Goal: Task Accomplishment & Management: Complete application form

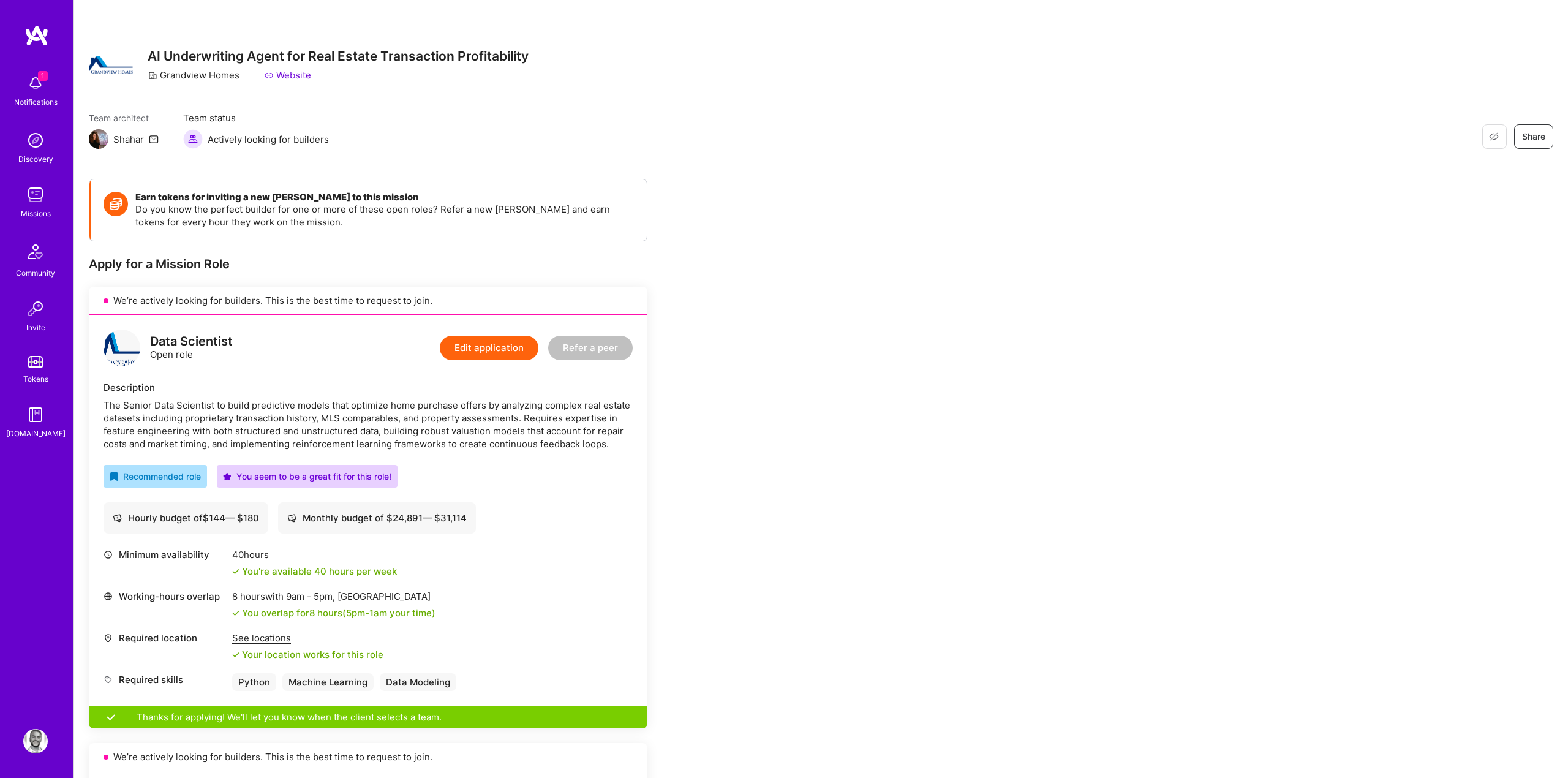
scroll to position [88, 0]
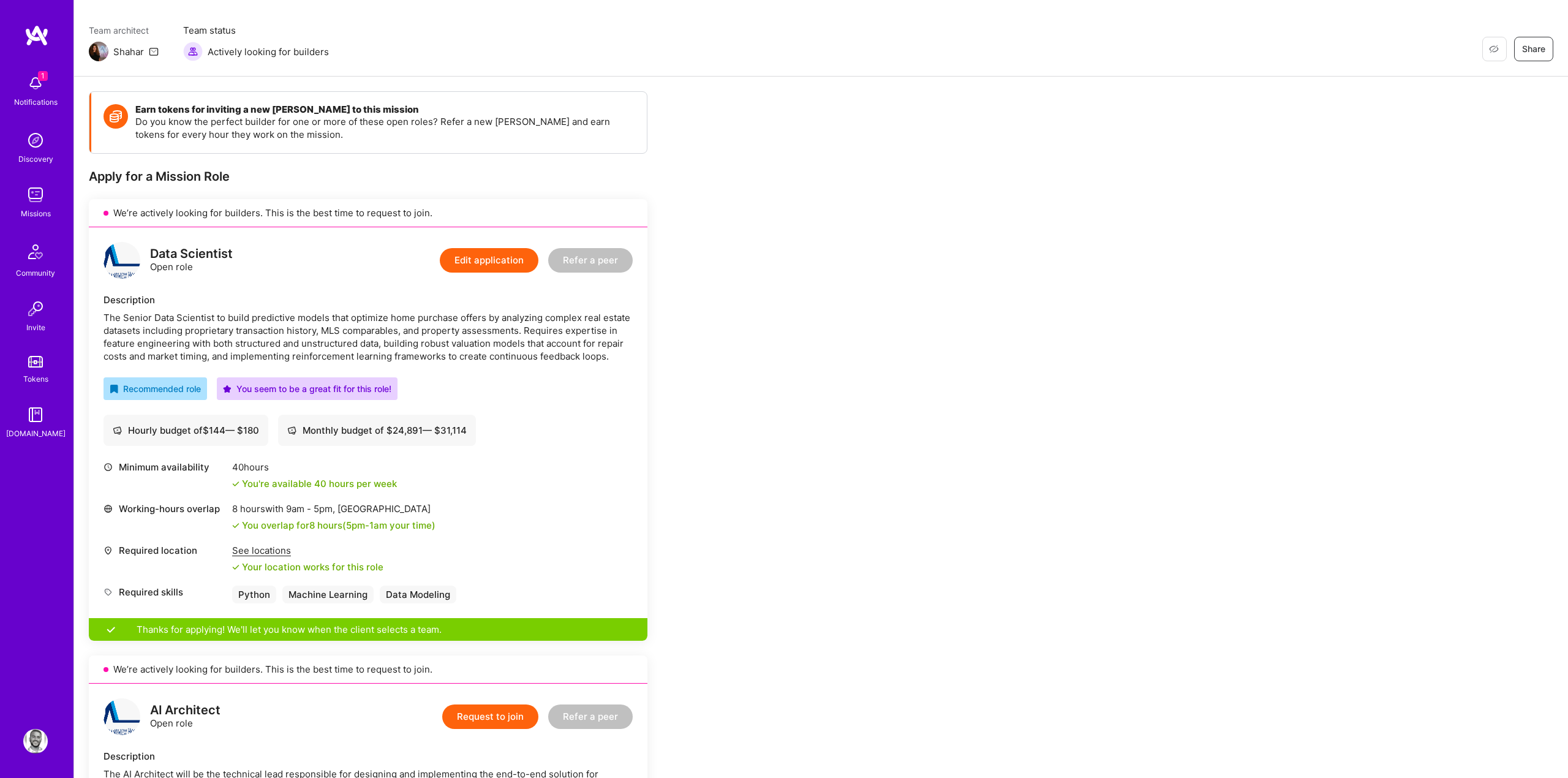
click at [38, 86] on img at bounding box center [35, 83] width 24 height 24
click at [527, 119] on div "1 1 Notifications Discovery Missions Community Invite Tokens A.Guide Profile Cl…" at bounding box center [784, 781] width 1568 height 1737
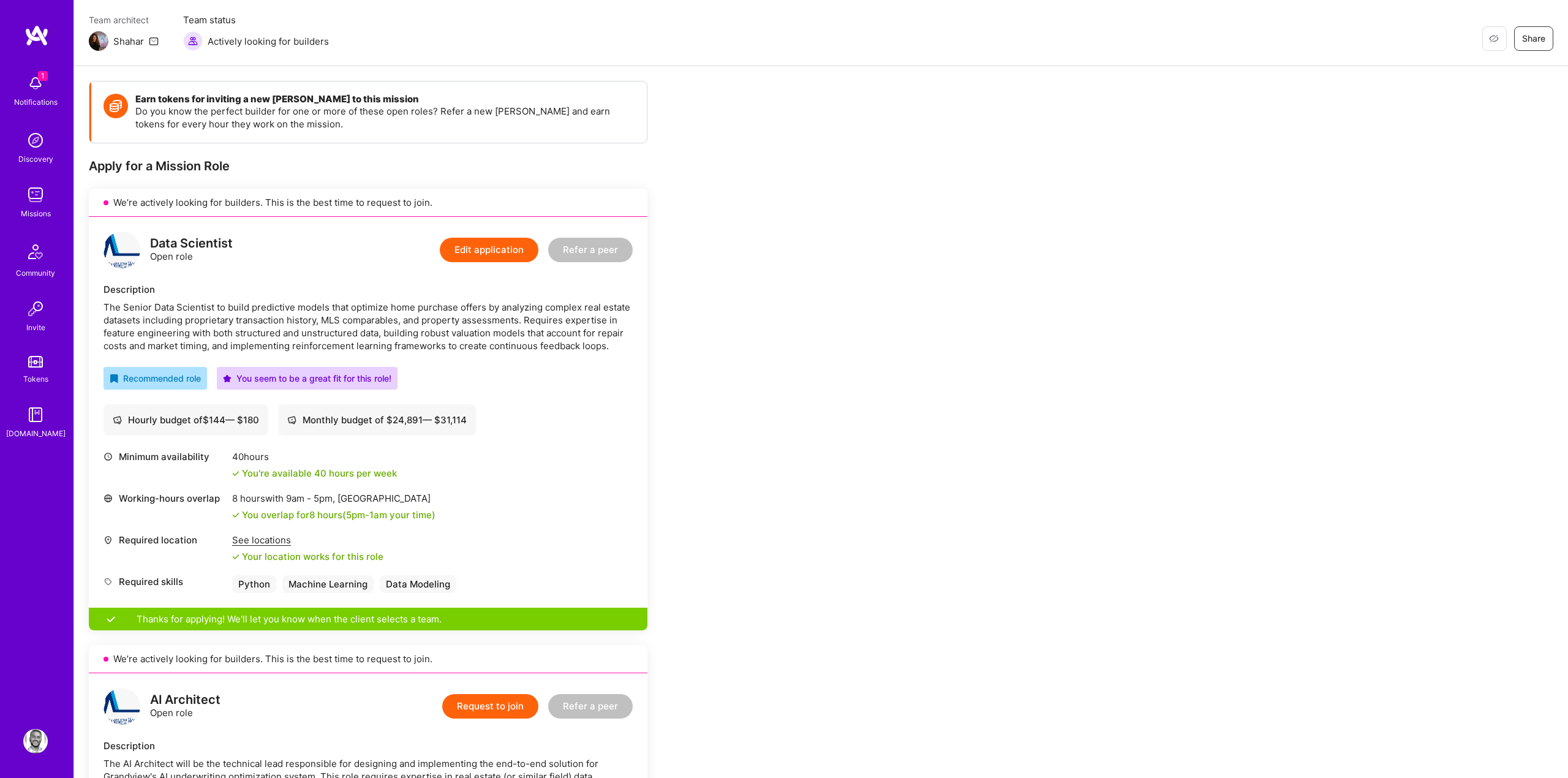
scroll to position [0, 0]
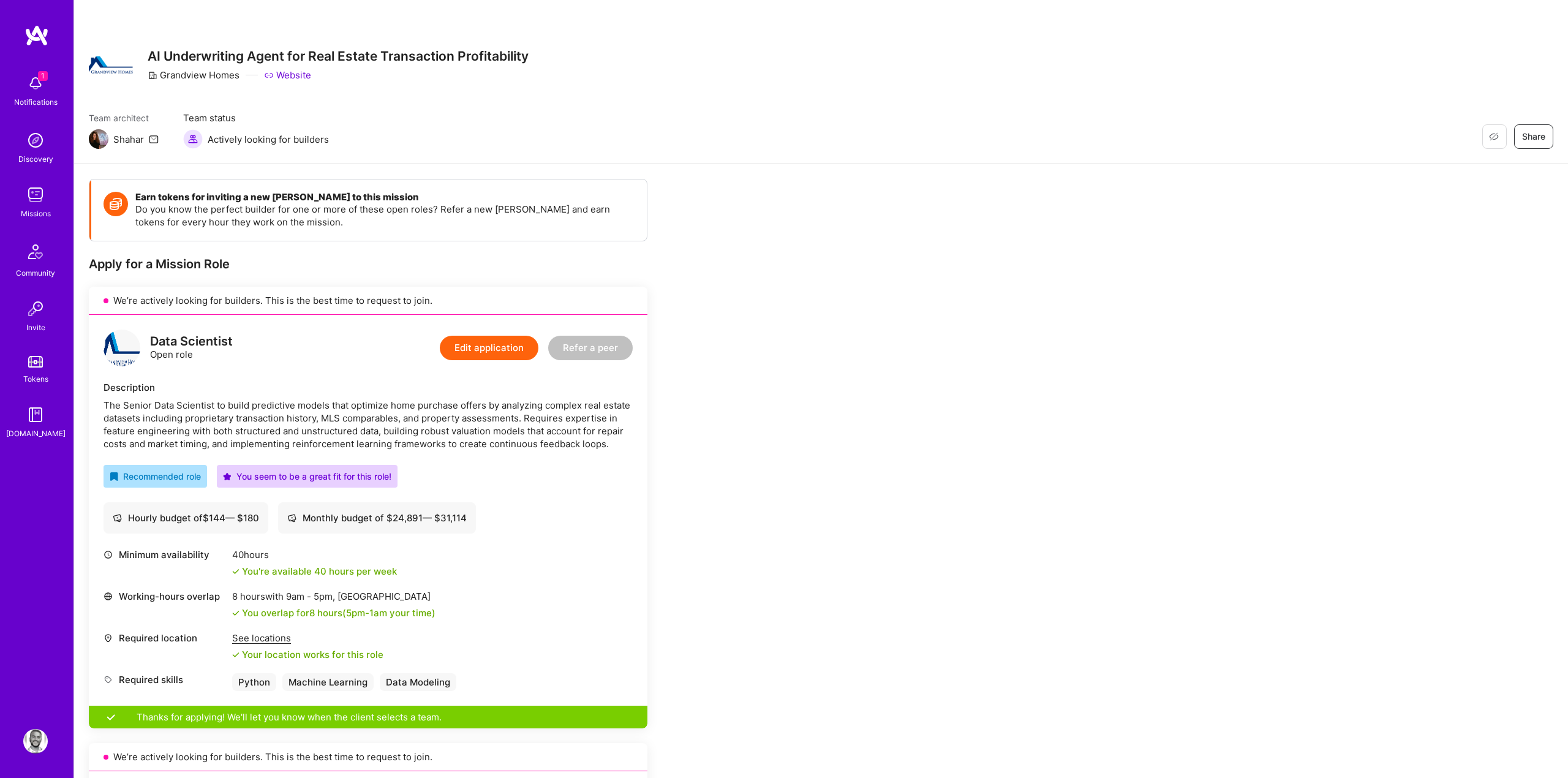
click at [276, 267] on div "Apply for a Mission Role" at bounding box center [368, 264] width 558 height 16
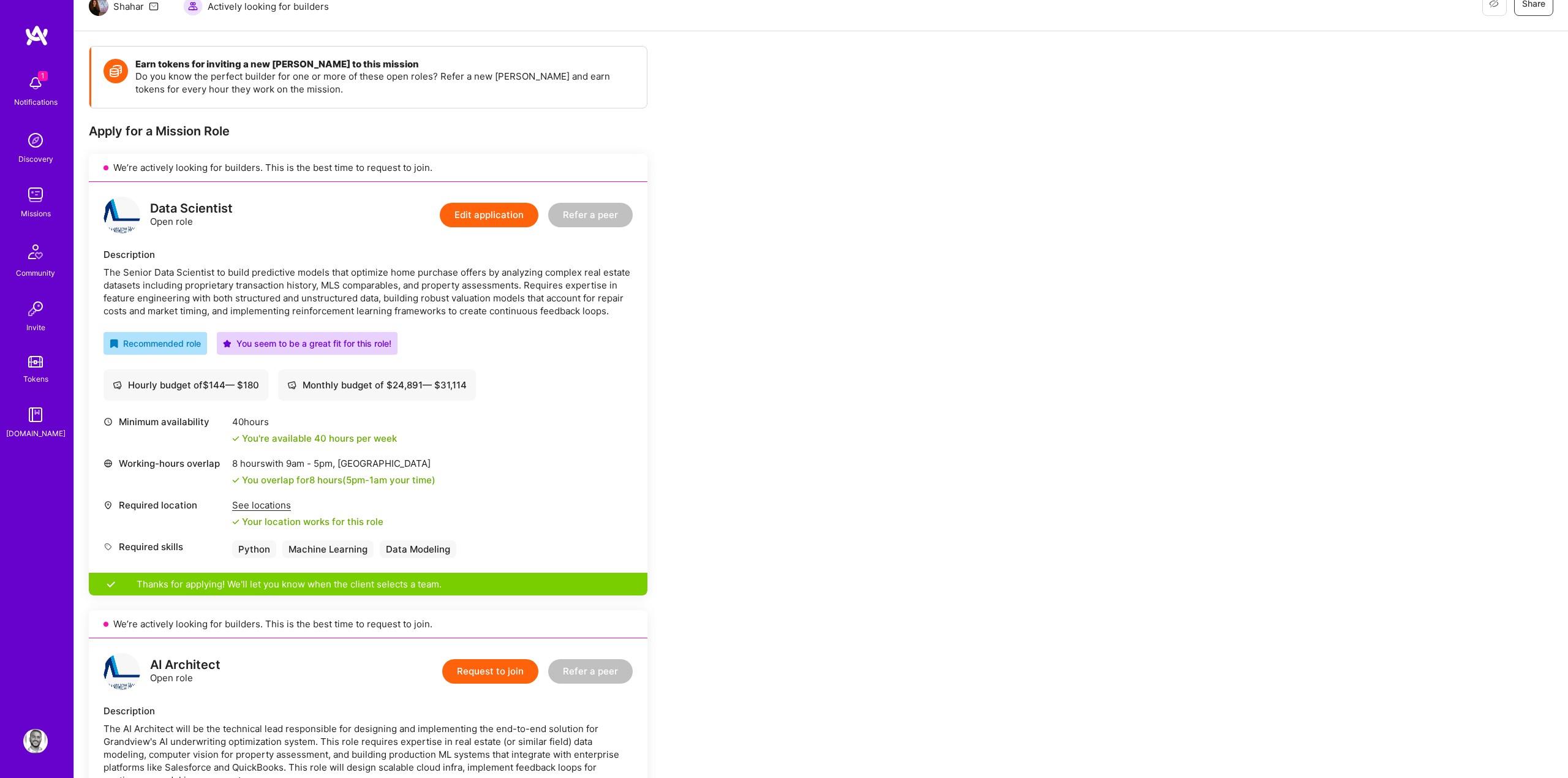
scroll to position [208, 0]
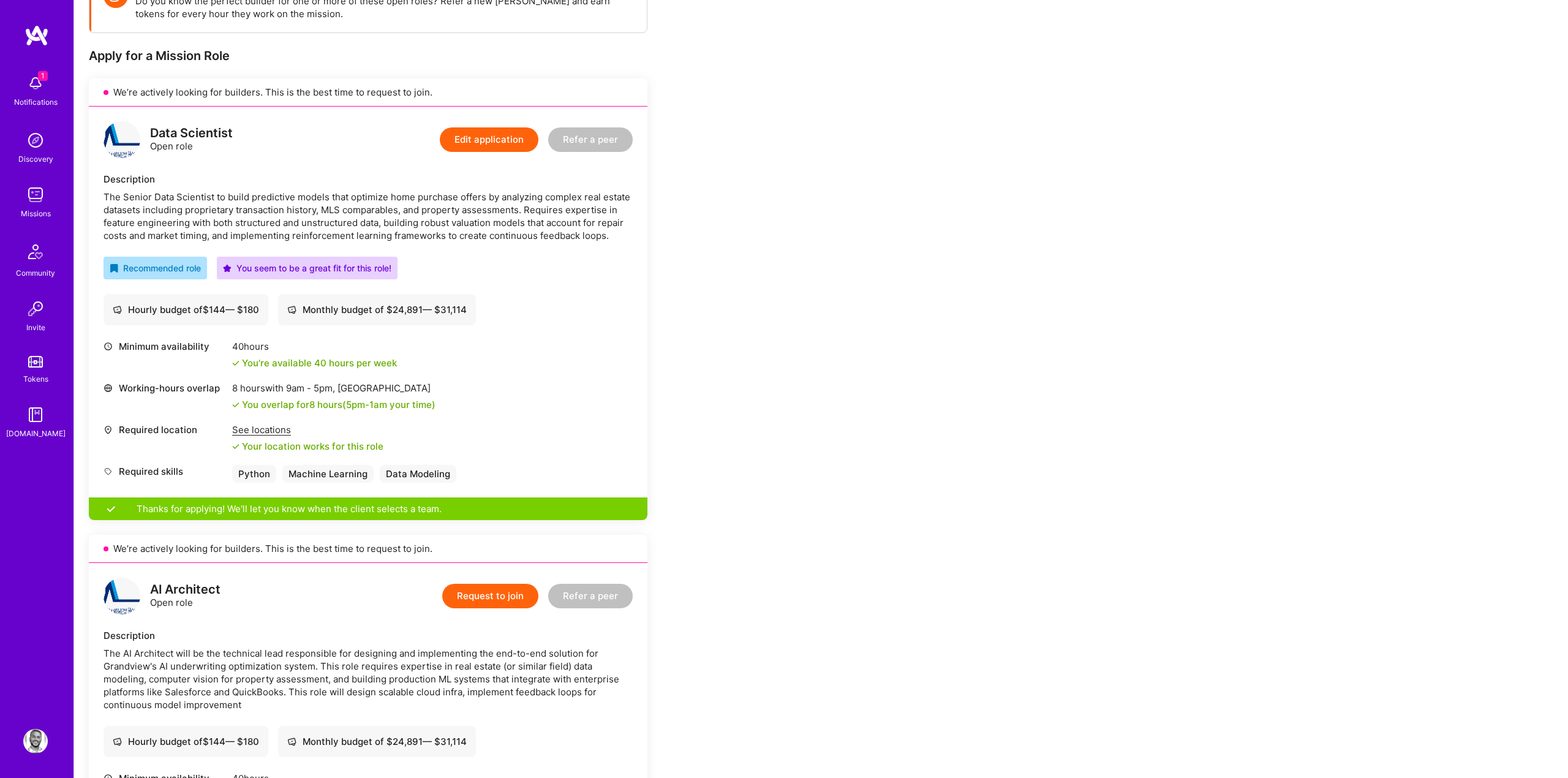
click at [451, 133] on button "Edit application" at bounding box center [489, 139] width 99 height 24
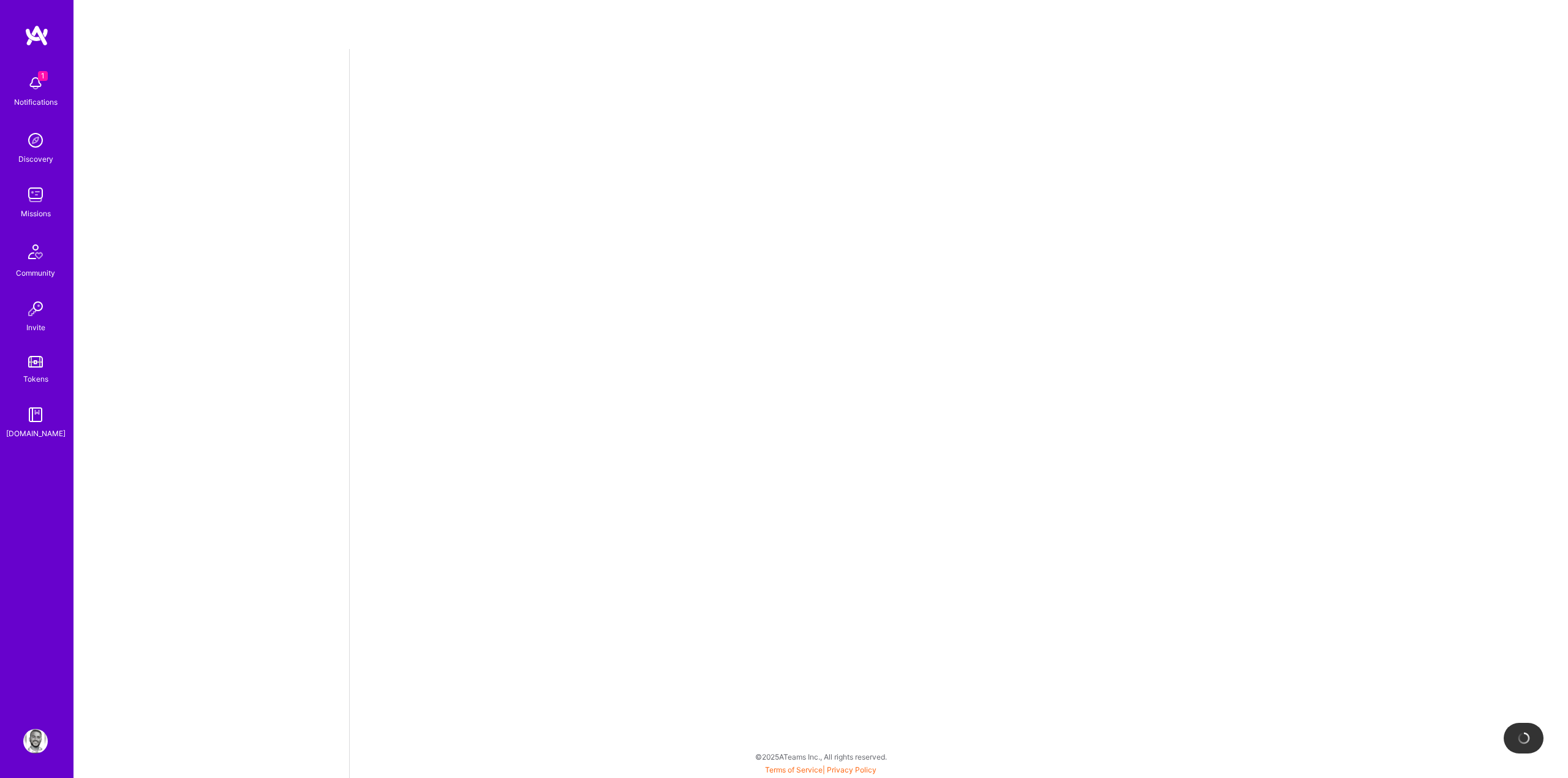
select select "US"
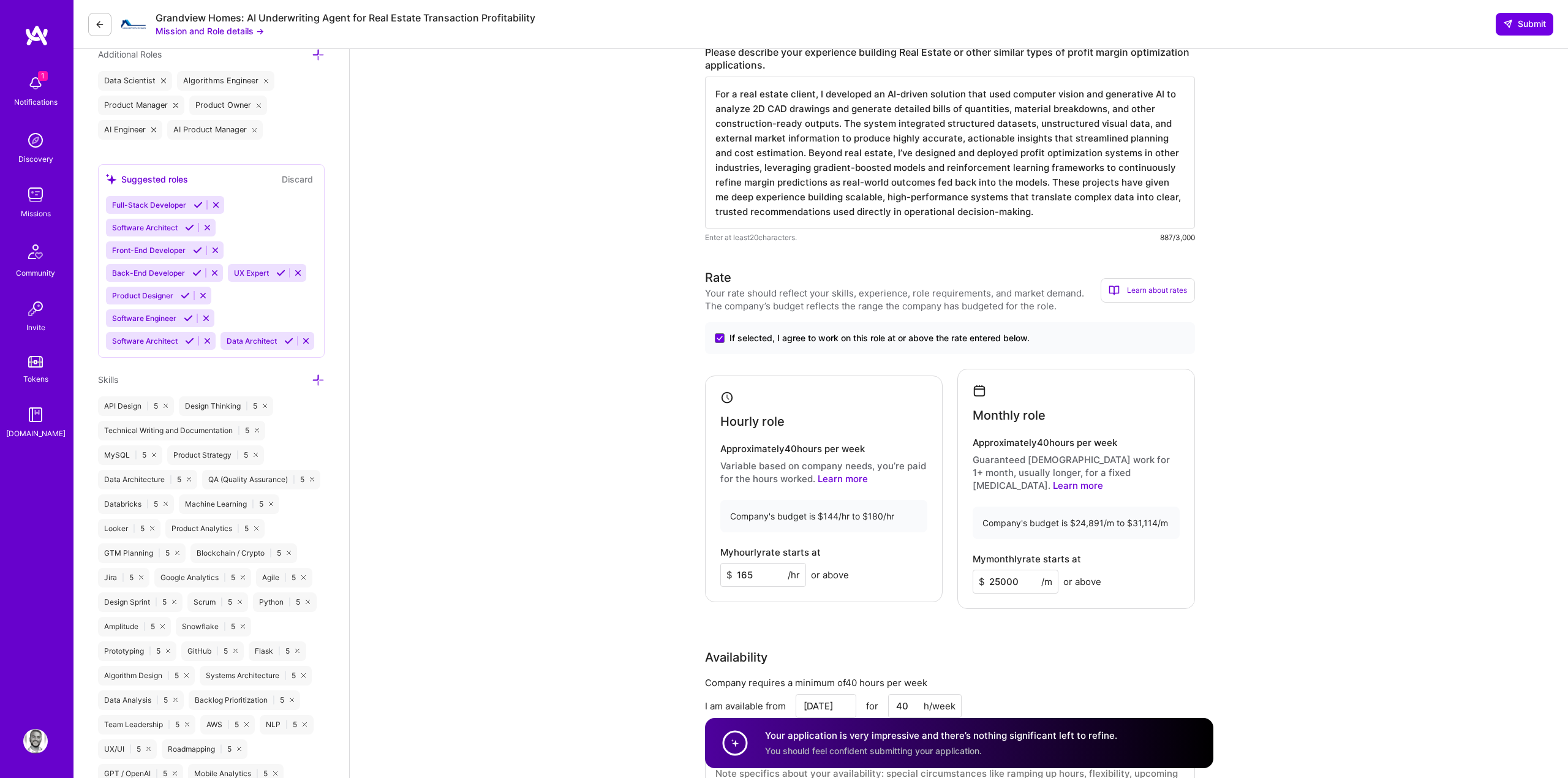
scroll to position [634, 0]
